Goal: Task Accomplishment & Management: Use online tool/utility

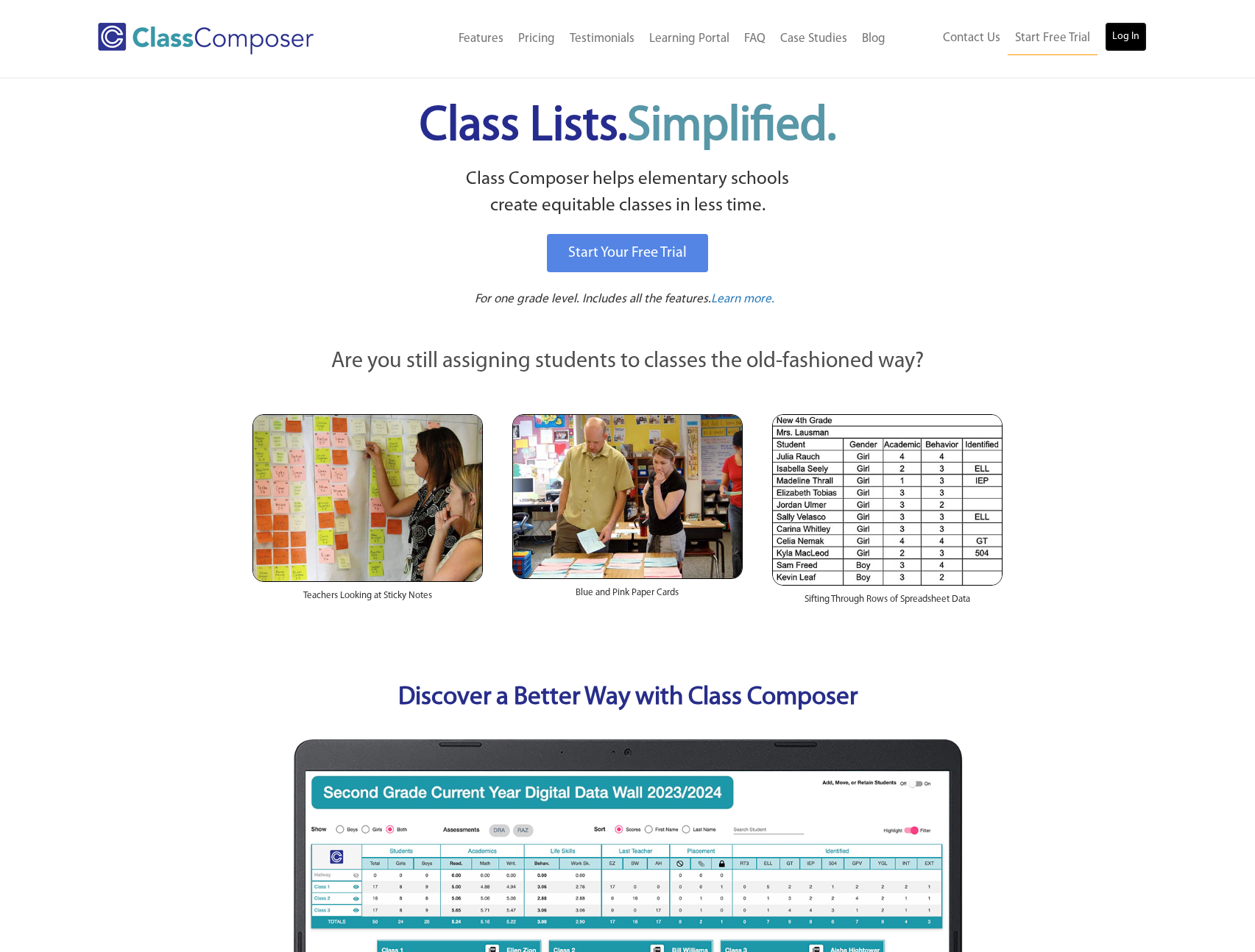
click at [1126, 28] on link "Log In" at bounding box center [1126, 36] width 42 height 29
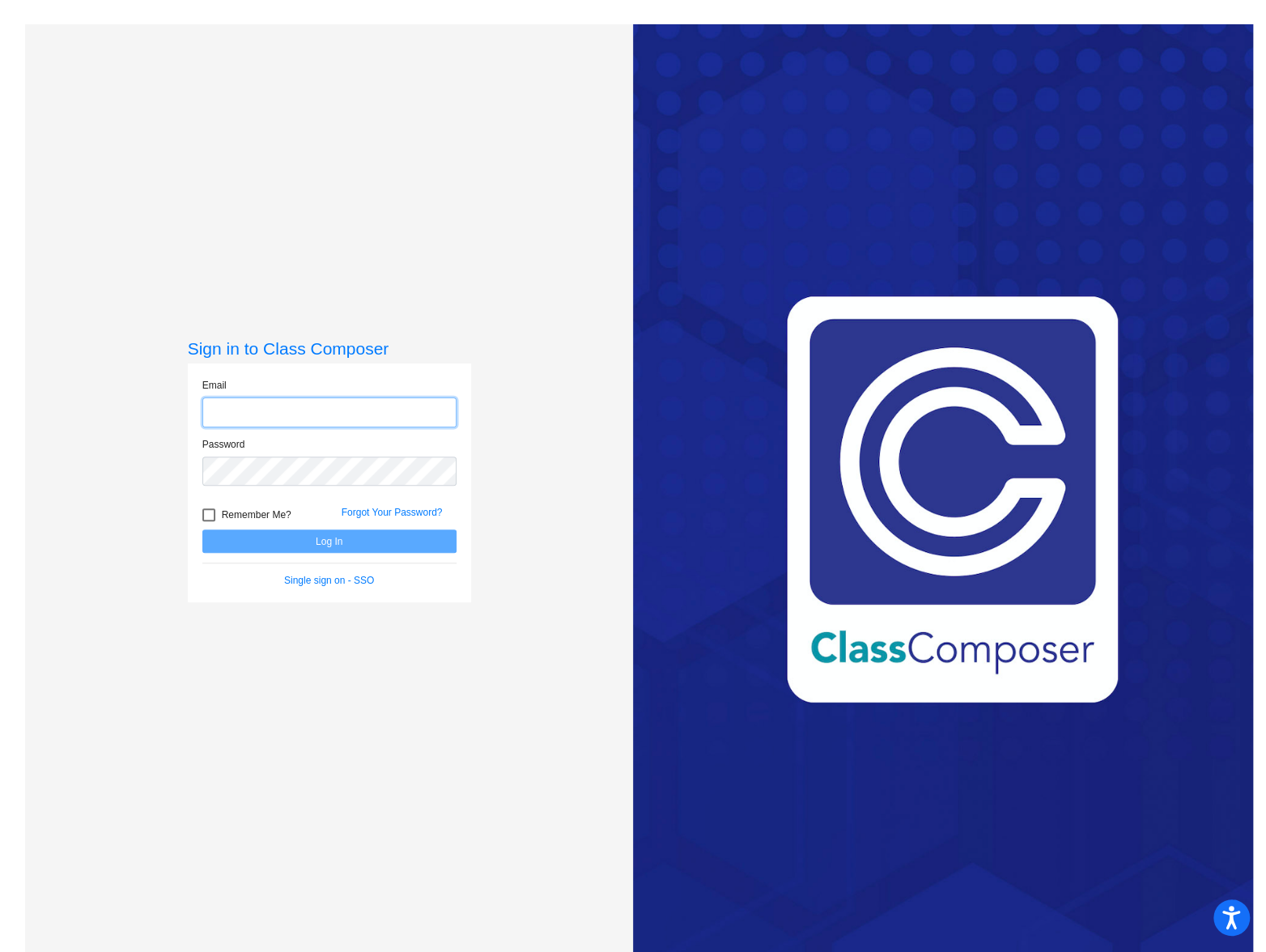
type input "[EMAIL_ADDRESS][DOMAIN_NAME]"
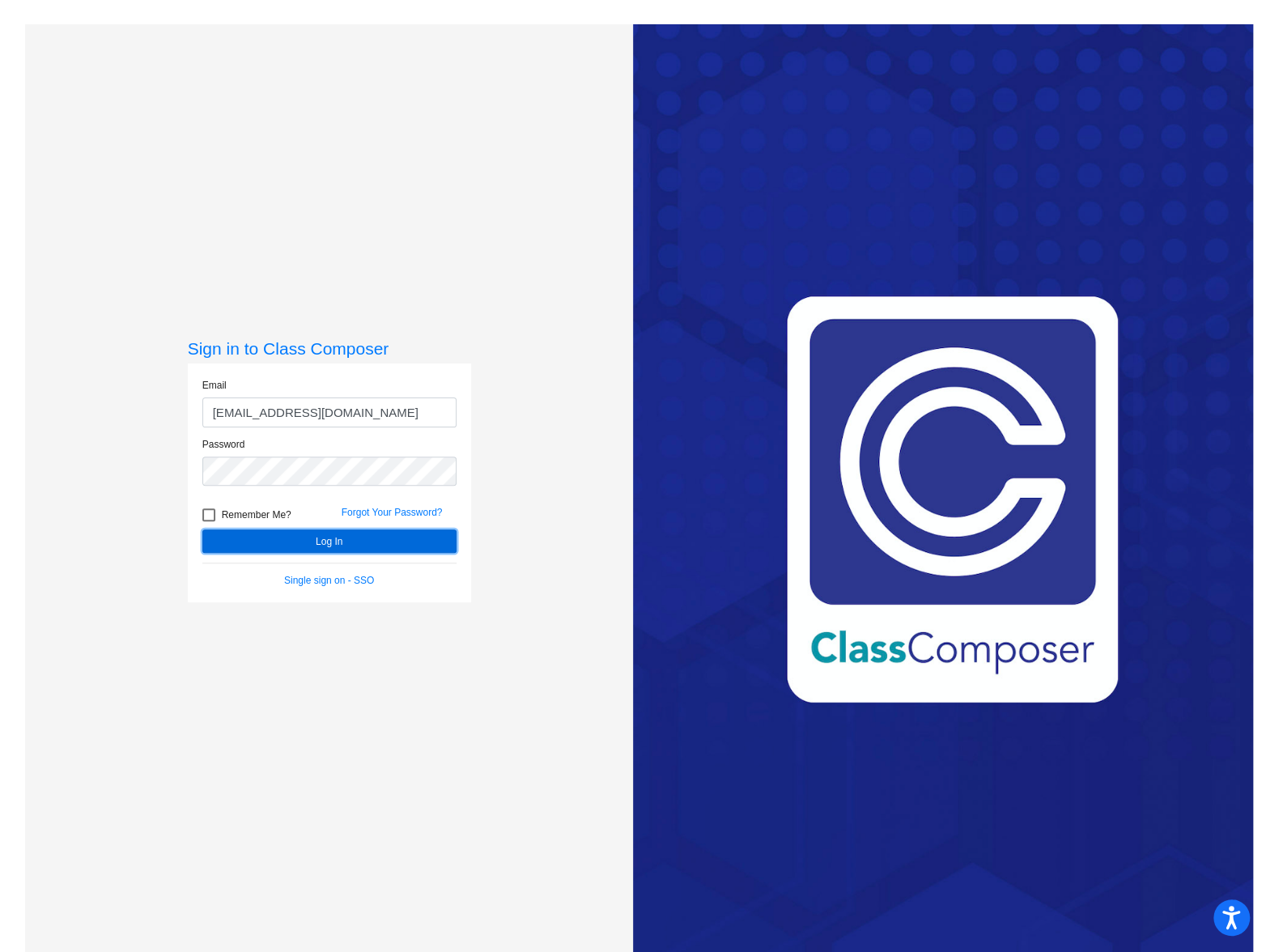
click at [335, 553] on button "Log In" at bounding box center [329, 541] width 254 height 23
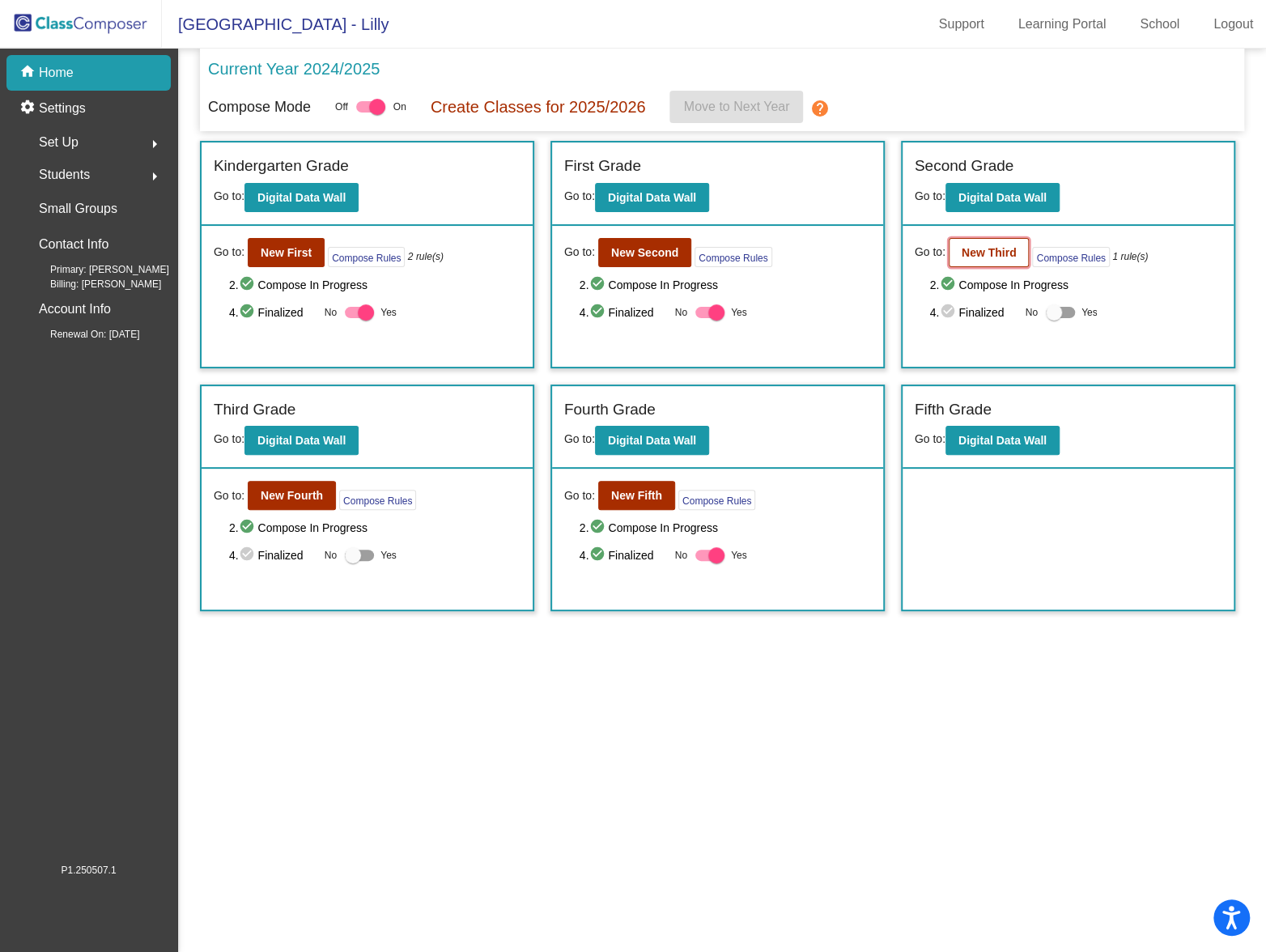
click at [1003, 256] on b "New Third" at bounding box center [989, 252] width 55 height 13
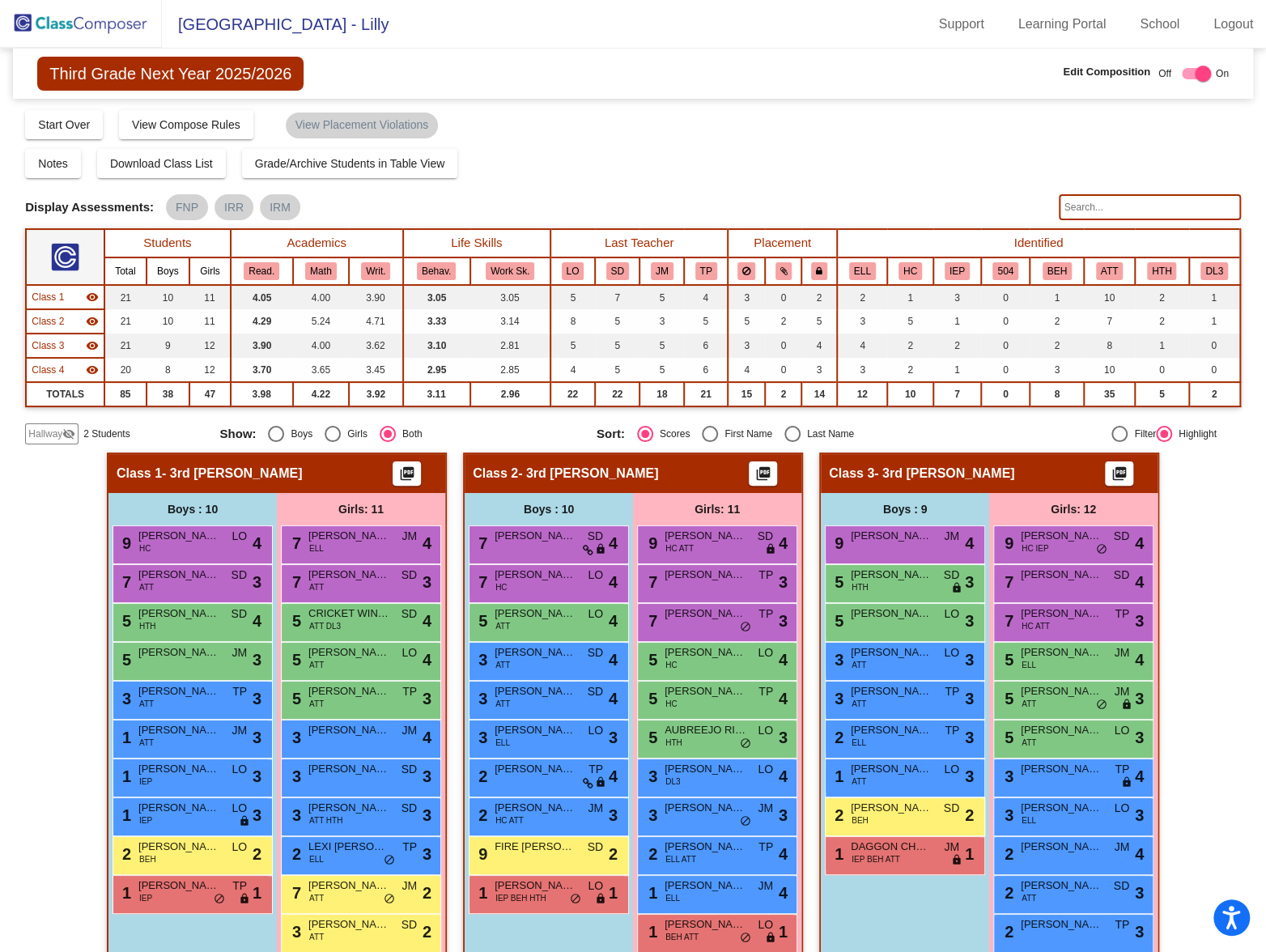
click at [1107, 205] on input "text" at bounding box center [1150, 207] width 182 height 26
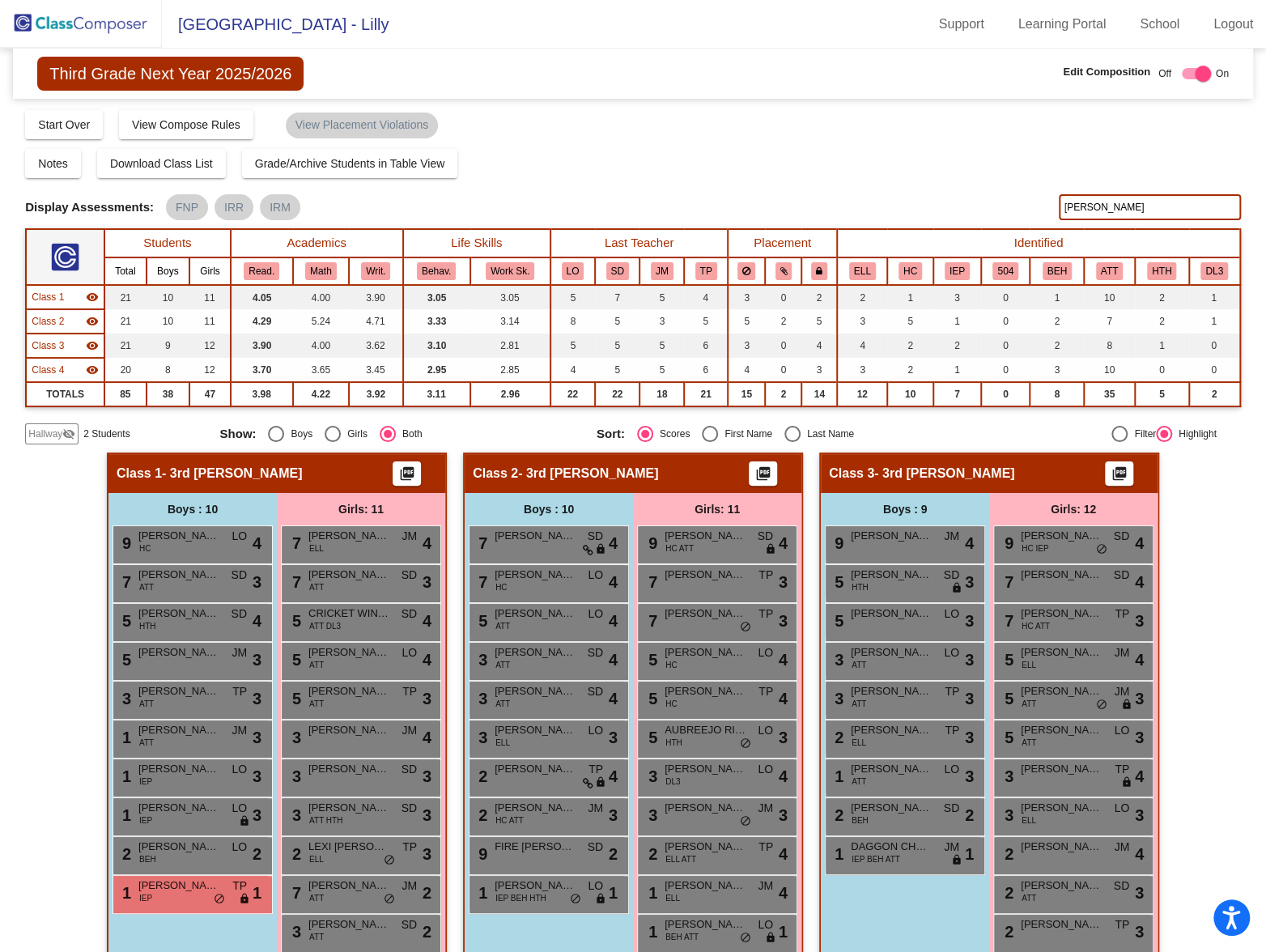
drag, startPoint x: 1096, startPoint y: 214, endPoint x: 909, endPoint y: 179, distance: 190.2
click at [909, 179] on div "Display Scores for Years: 2023 - 2024 2024 - 2025 Grade/Archive Students in Tab…" at bounding box center [633, 277] width 1215 height 336
type input "d"
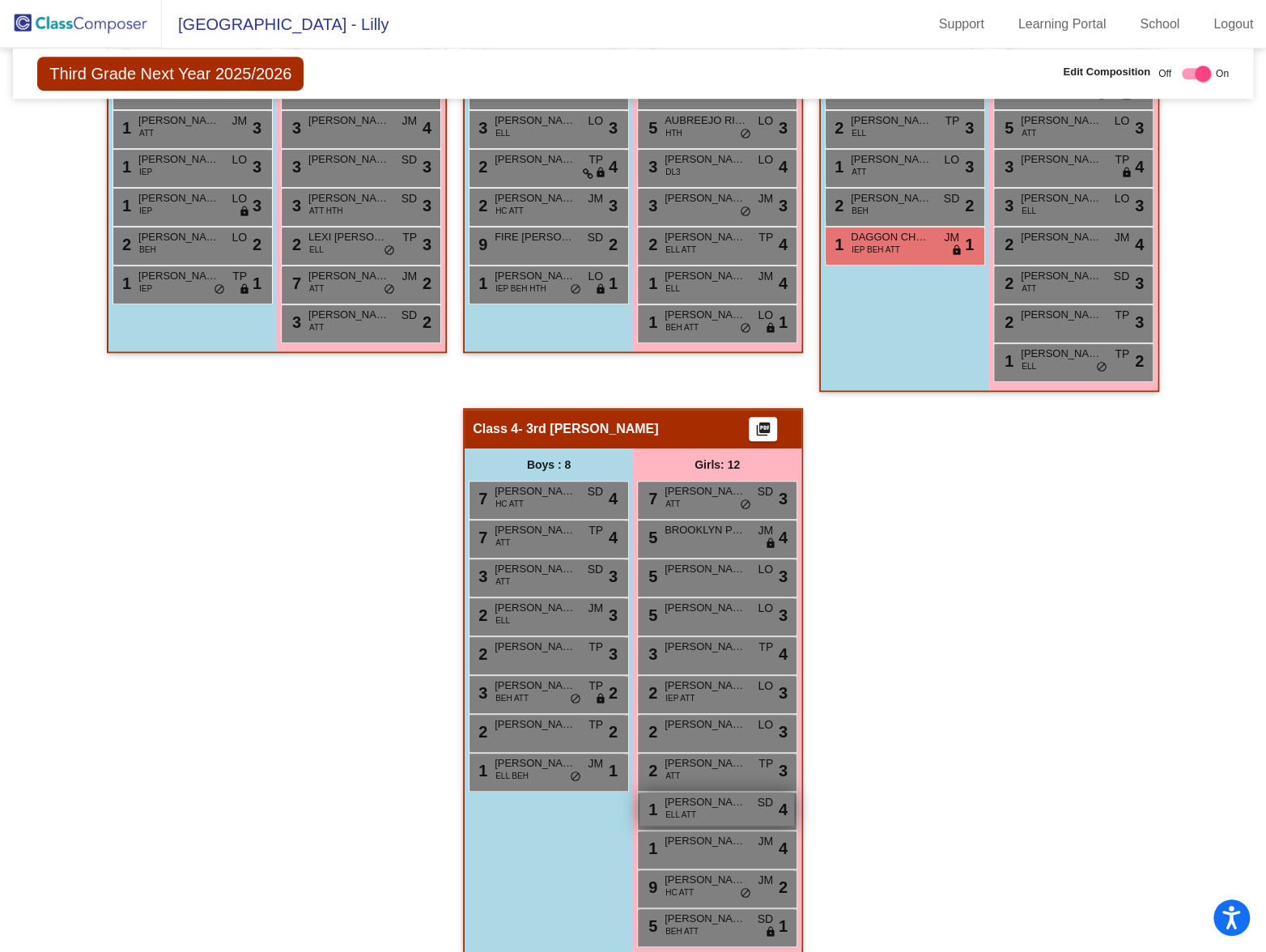
scroll to position [635, 0]
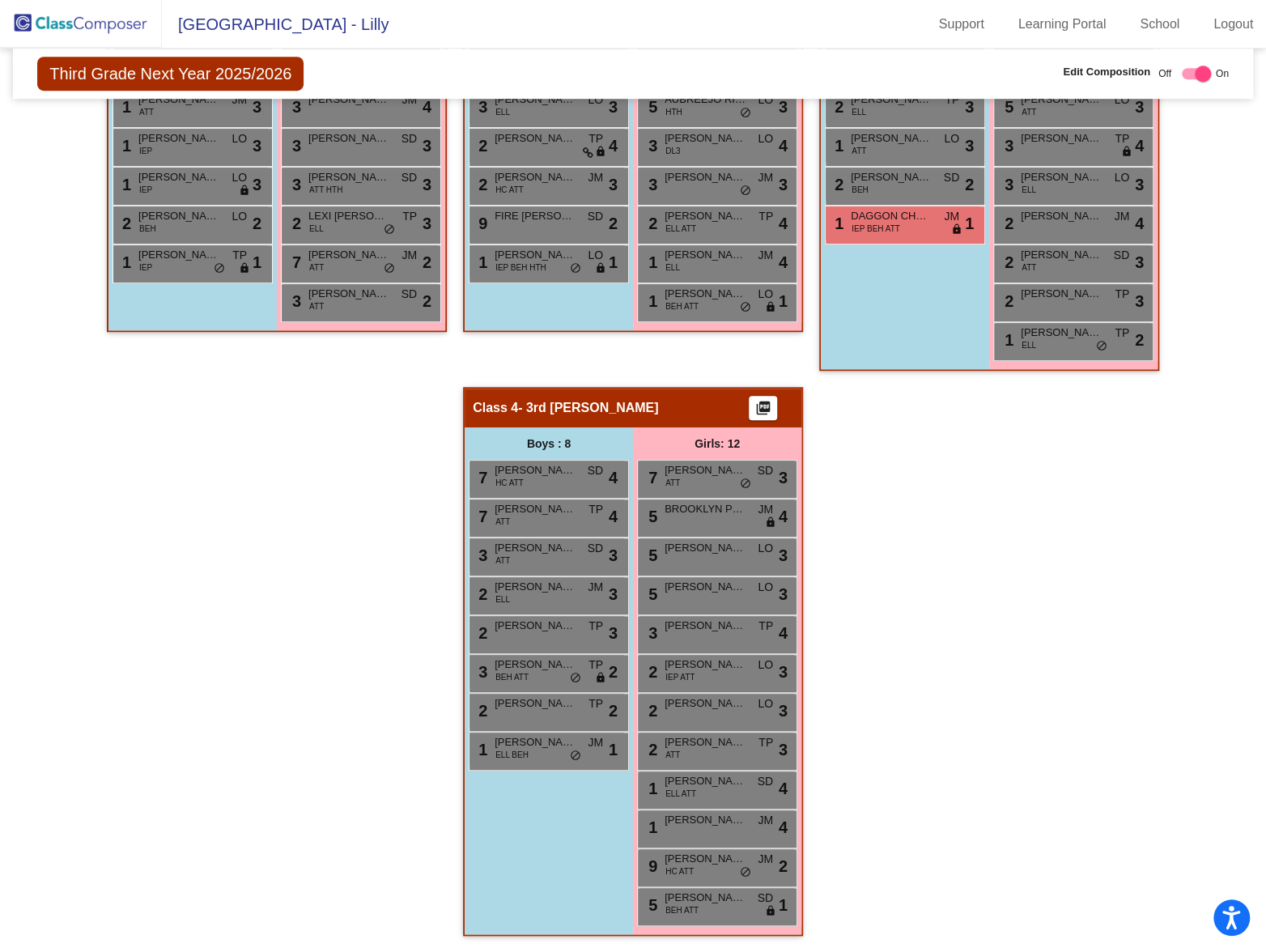
type input "chas"
click at [0, 0] on div "Boys : 8 7 BARRETT HUBBARD HC ATT SD lock do_not_disturb_alt 4 7 PHILLIP BURSE …" at bounding box center [0, 0] width 0 height 0
click at [561, 757] on div "1 ANGEL MARTINEZ VERDUZCO ELL BEH JM lock do_not_disturb_alt 1" at bounding box center [546, 749] width 154 height 33
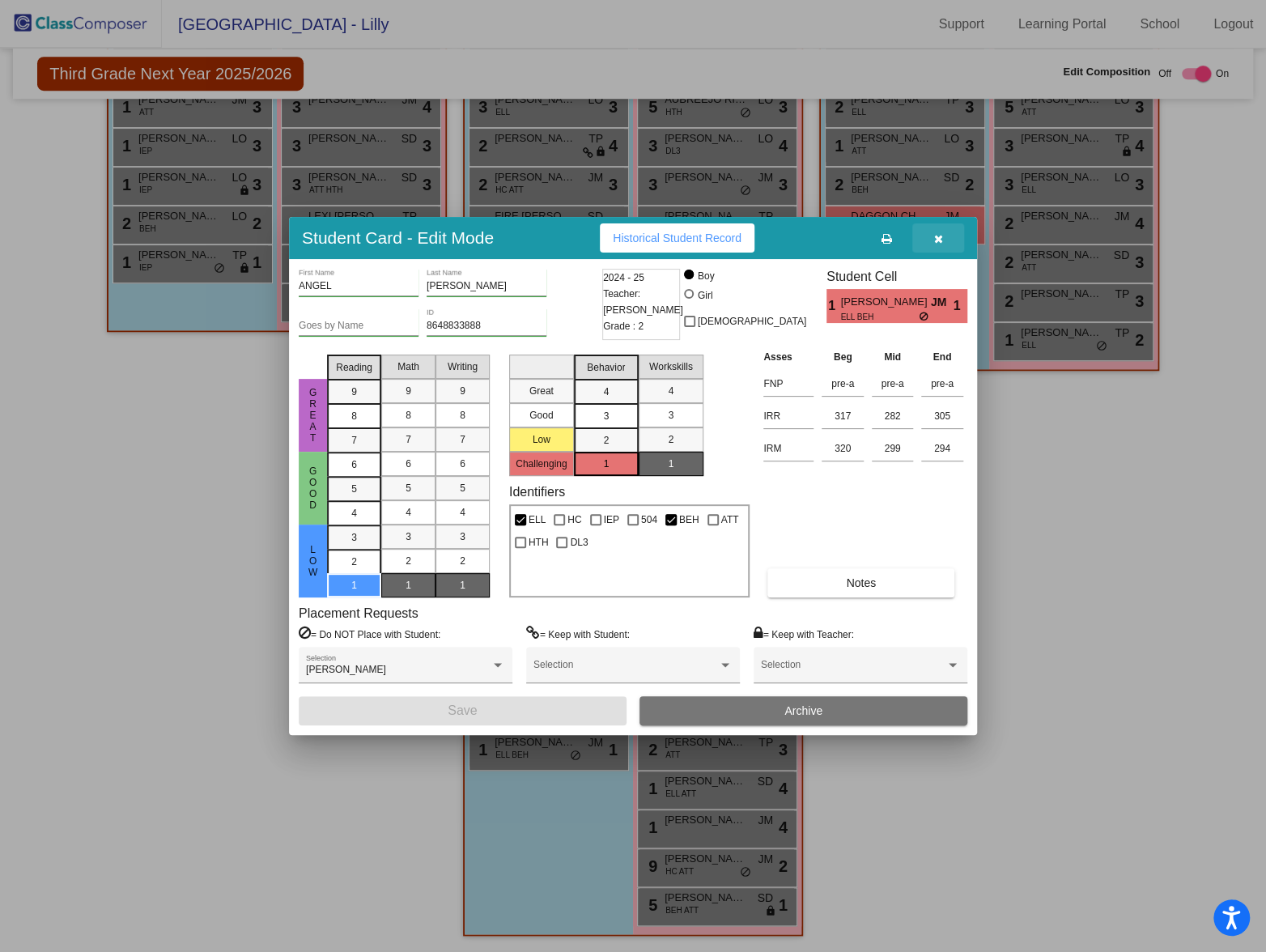
click at [936, 235] on icon "button" at bounding box center [939, 238] width 9 height 12
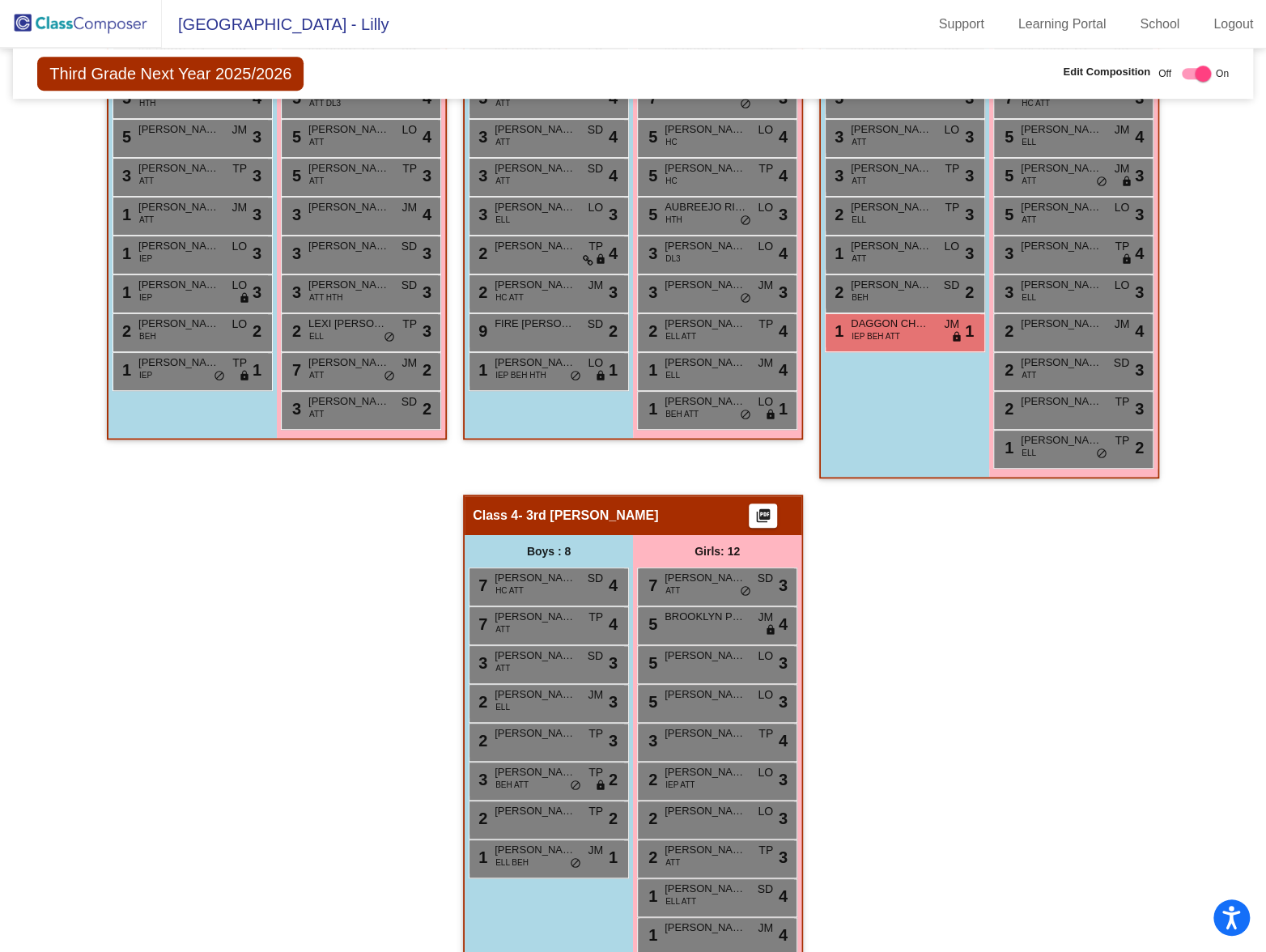
scroll to position [179, 0]
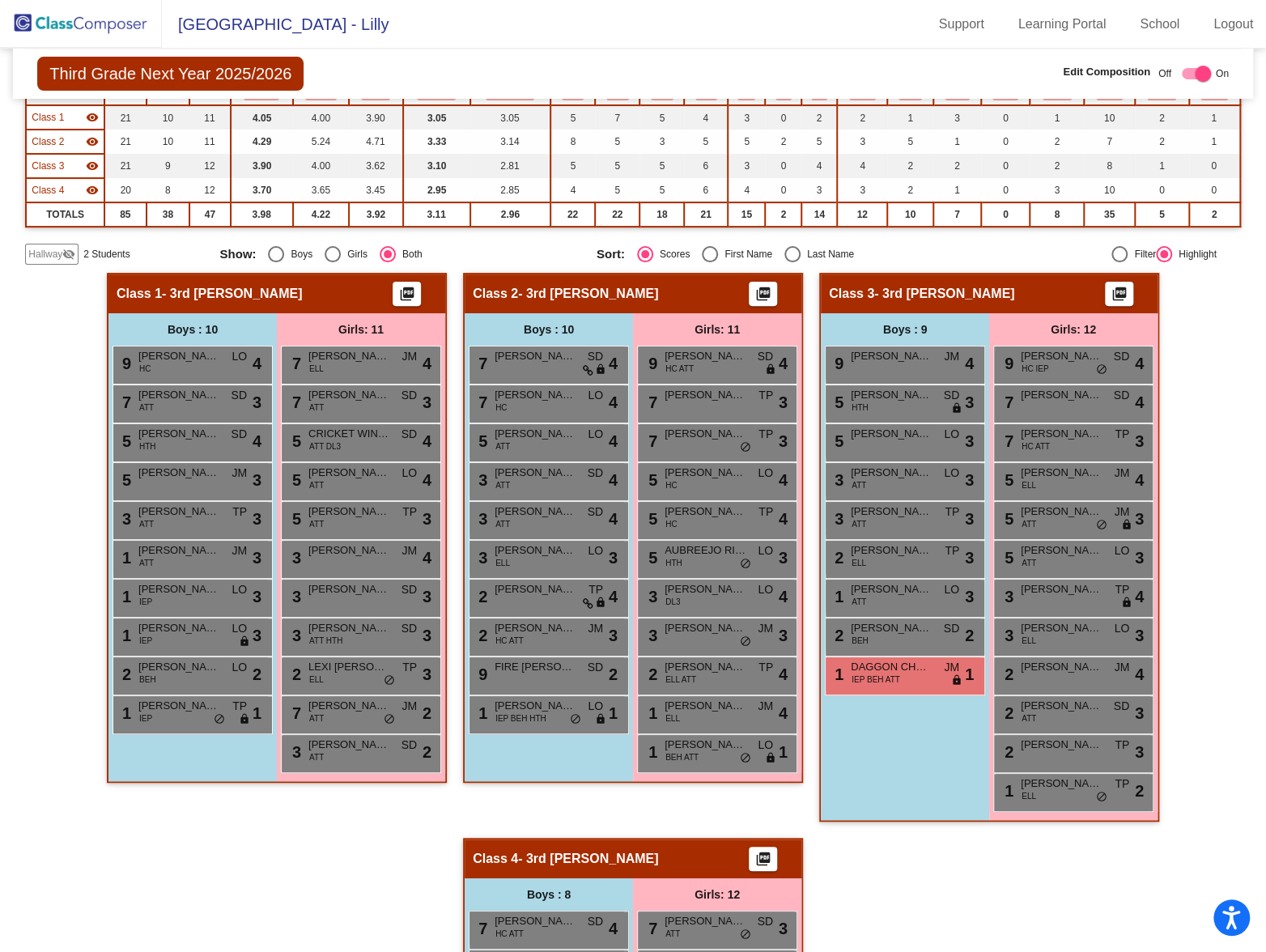
click at [79, 13] on img at bounding box center [80, 24] width 161 height 48
